Goal: Check status: Check status

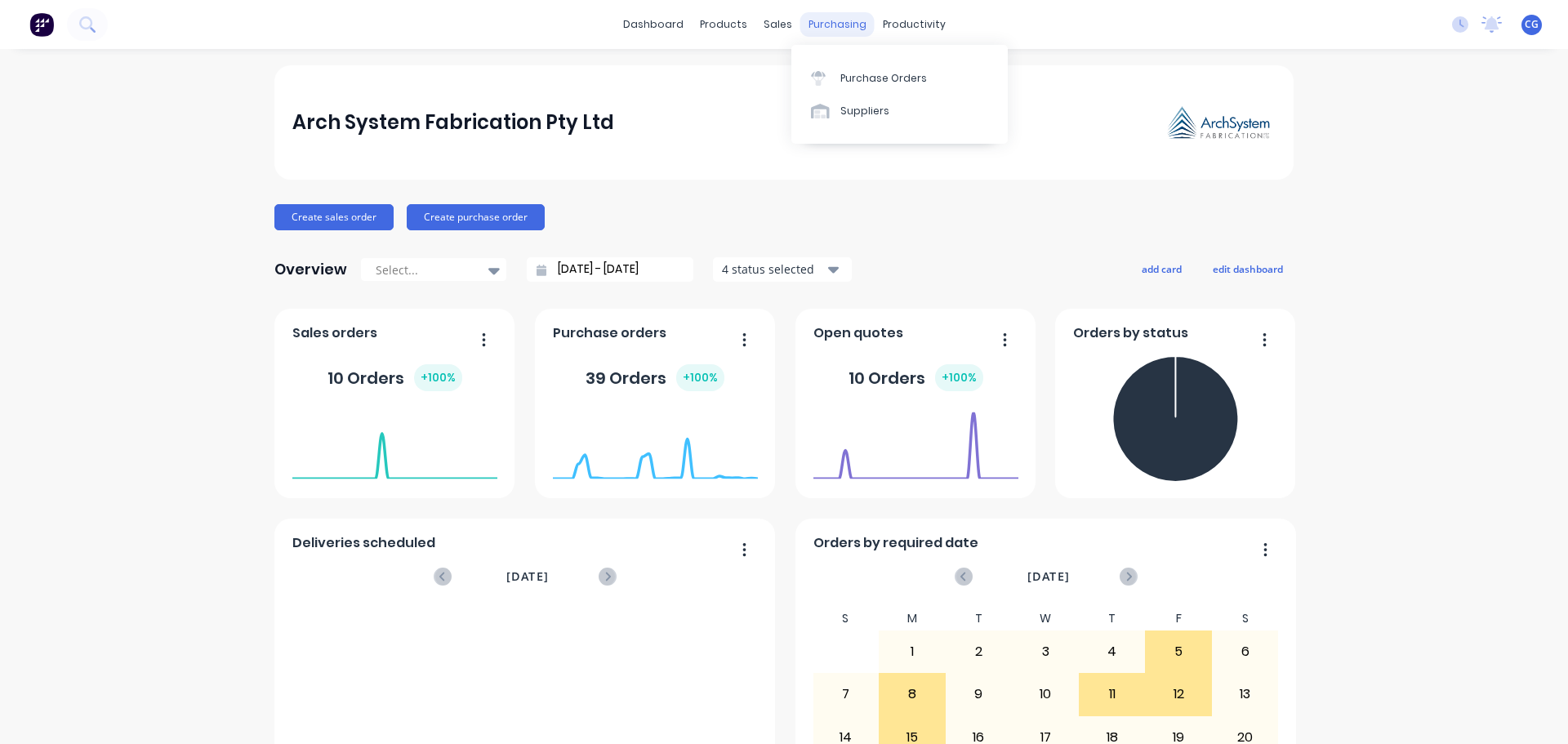
click at [829, 31] on div "purchasing" at bounding box center [838, 24] width 75 height 24
click at [857, 77] on div "Purchase Orders" at bounding box center [884, 78] width 86 height 14
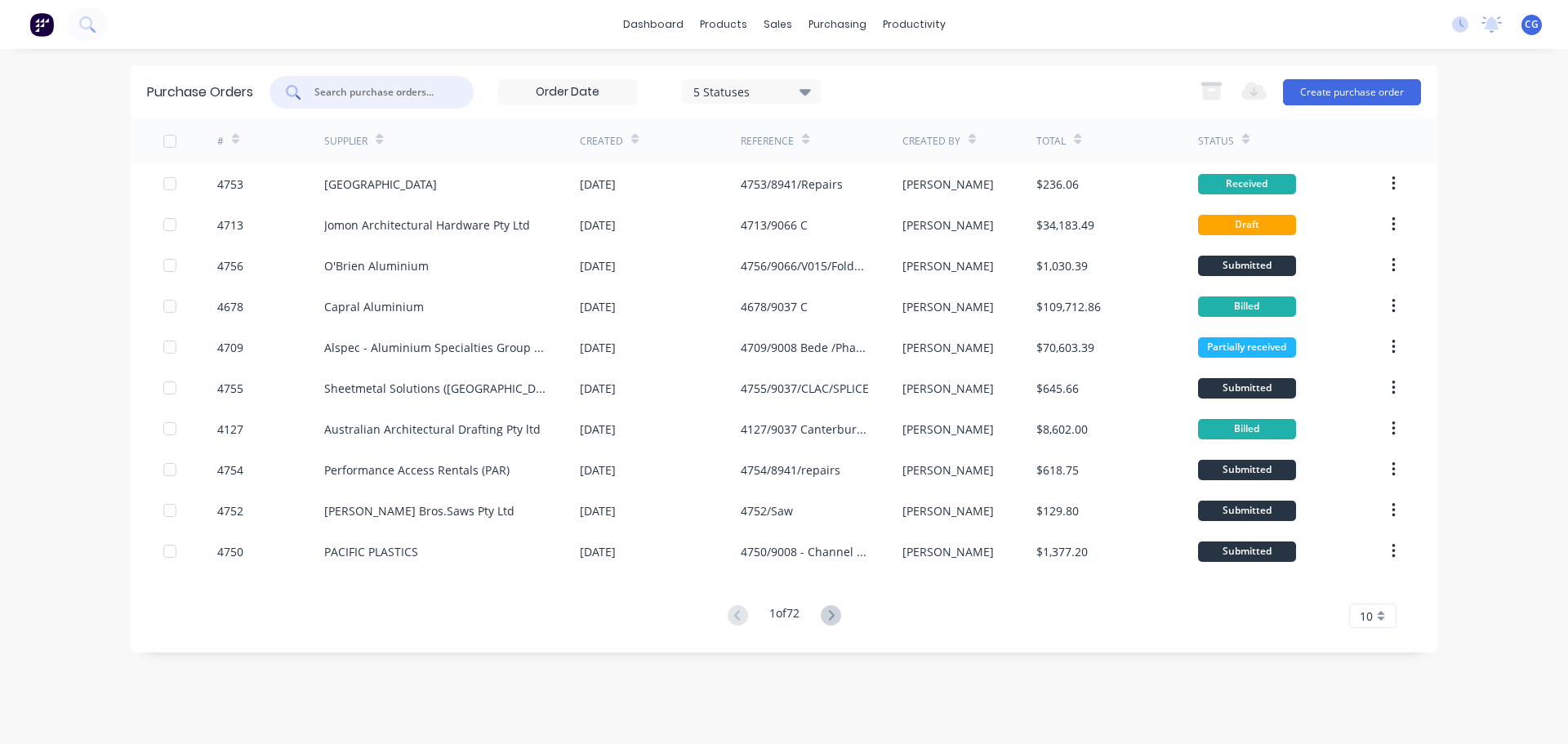
click at [408, 88] on input "text" at bounding box center [380, 92] width 136 height 16
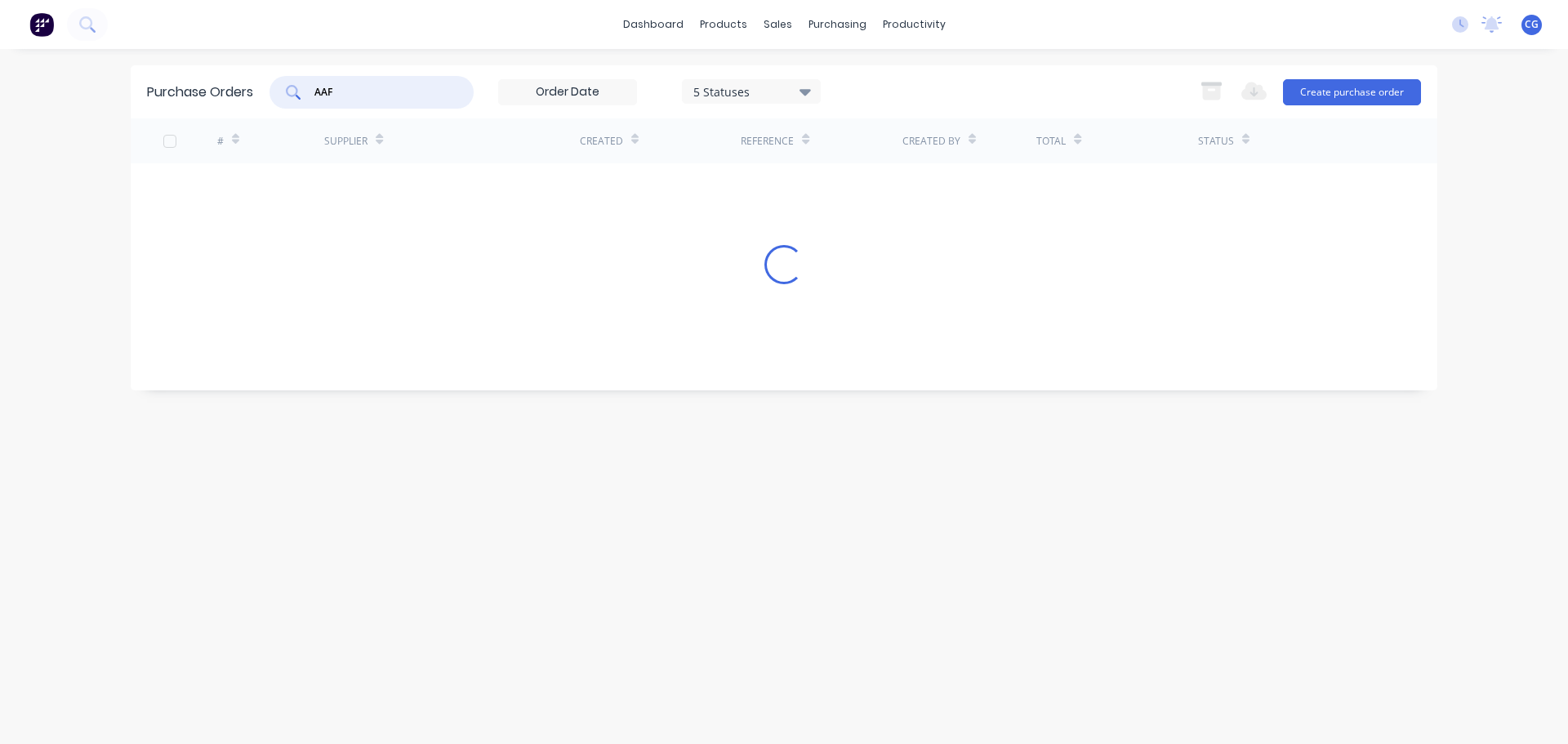
type input "AAF"
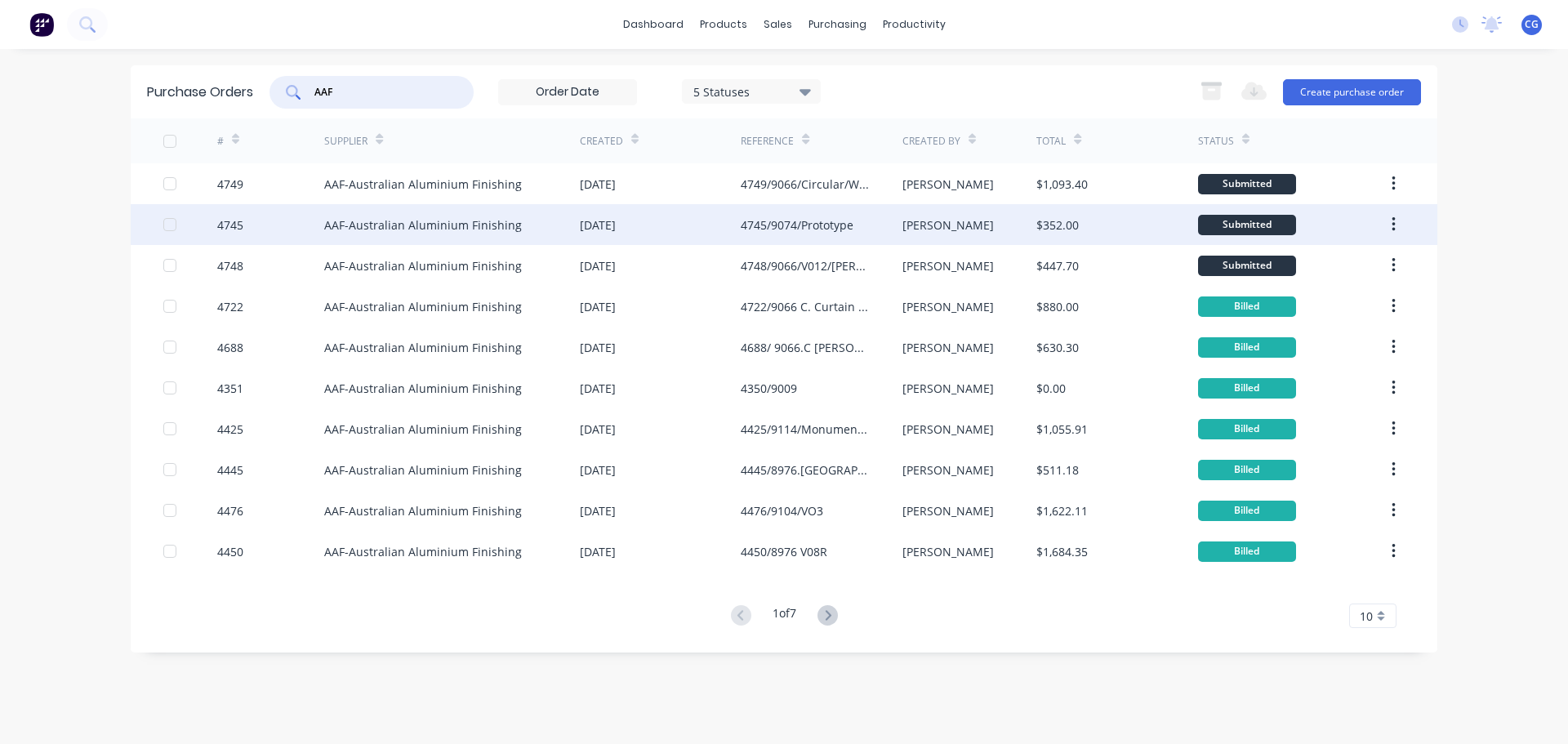
click at [839, 228] on div "4745/9074/Prototype" at bounding box center [797, 224] width 113 height 17
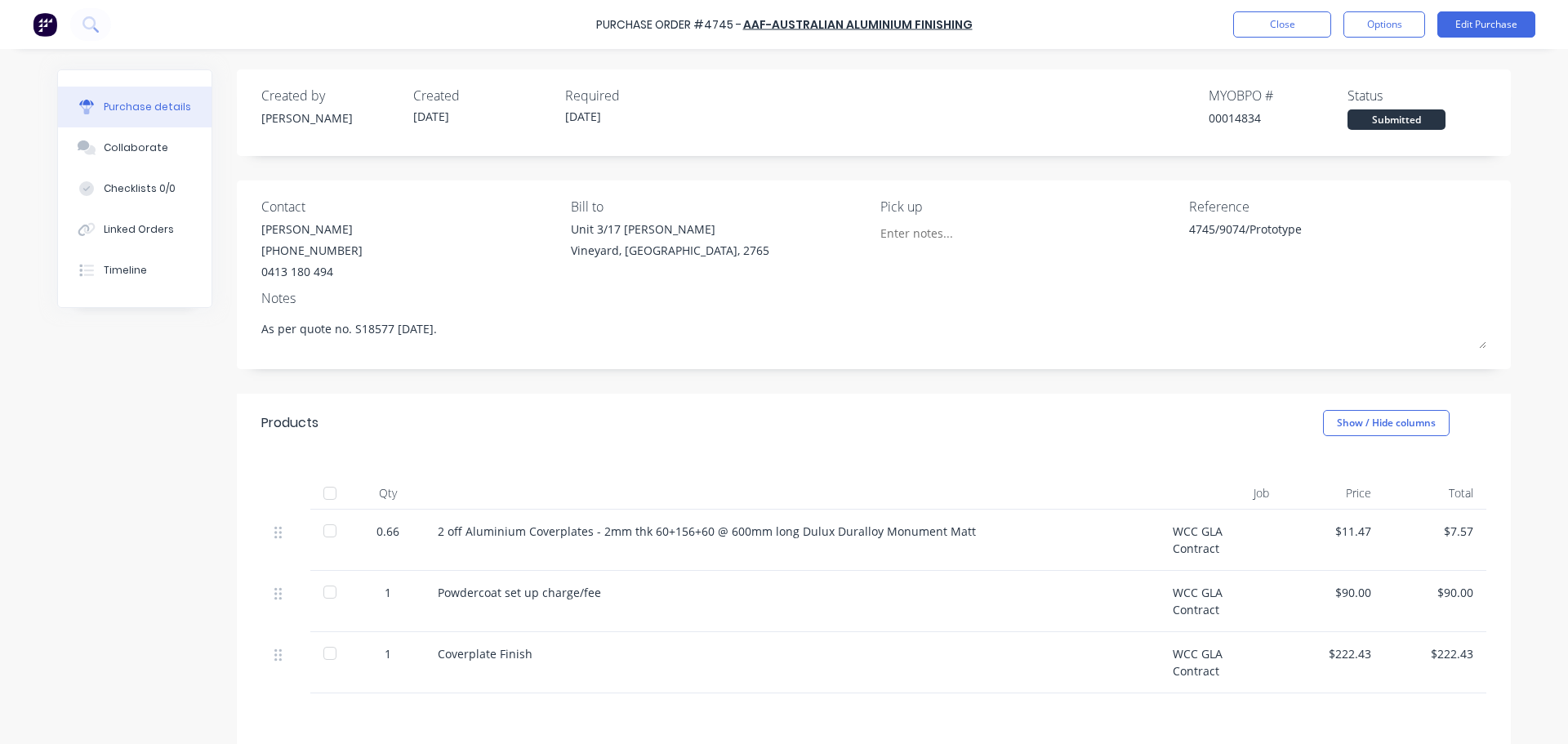
type textarea "x"
